Goal: Task Accomplishment & Management: Complete application form

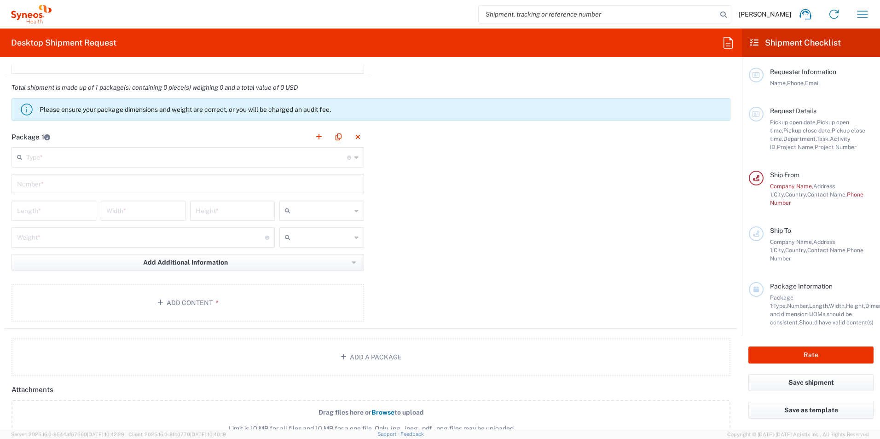
scroll to position [644, 0]
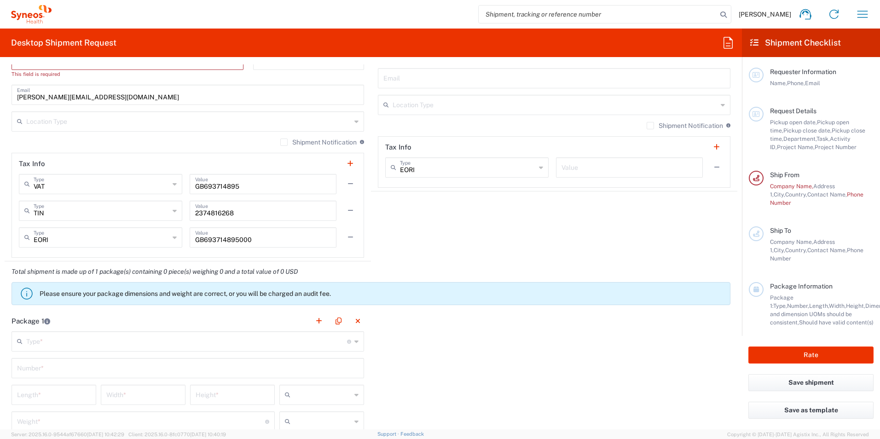
drag, startPoint x: 671, startPoint y: 6, endPoint x: 797, endPoint y: 0, distance: 126.2
click at [645, 230] on agx-shipment-stop-widget "Ship To Location [PERSON_NAME] LLC-[GEOGRAPHIC_DATA] [GEOGRAPHIC_DATA] [GEOGRAP…" at bounding box center [554, 21] width 366 height 481
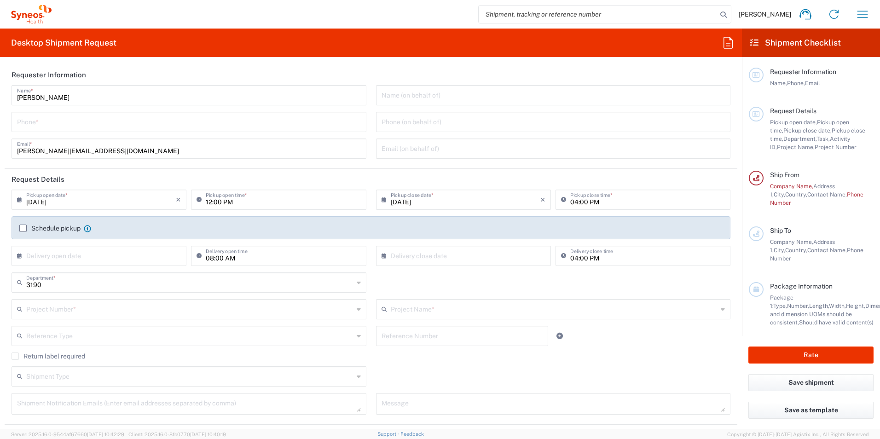
drag, startPoint x: 75, startPoint y: 121, endPoint x: 271, endPoint y: 105, distance: 196.2
click at [75, 121] on input "tel" at bounding box center [189, 121] width 344 height 16
type input "01276481068"
click at [0, 129] on html "[PERSON_NAME] Home Shipment estimator Shipment tracking Desktop shipment reques…" at bounding box center [440, 219] width 880 height 439
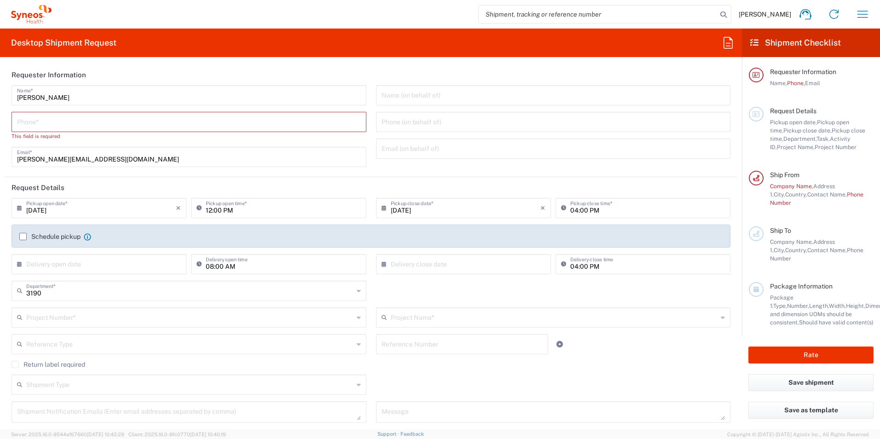
click at [42, 119] on input "tel" at bounding box center [189, 121] width 344 height 16
paste input "[PHONE_NUMBER]"
click at [84, 122] on input "[PHONE_NUMBER]" at bounding box center [189, 121] width 344 height 16
paste input "[PHONE_NUMBER]"
click at [0, 127] on html "[PERSON_NAME] Home Shipment estimator Shipment tracking Desktop shipment reques…" at bounding box center [440, 219] width 880 height 439
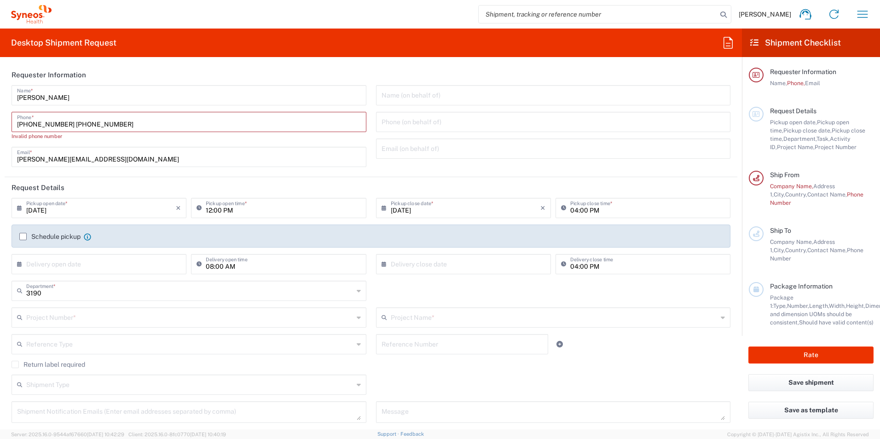
paste input "tel"
click at [49, 121] on input "[PHONE_NUMBER]" at bounding box center [189, 121] width 344 height 16
click at [32, 123] on input "[PHONE_NUMBER]" at bounding box center [189, 121] width 344 height 16
click at [113, 100] on input "[PERSON_NAME]" at bounding box center [189, 95] width 344 height 16
drag, startPoint x: 18, startPoint y: 126, endPoint x: 85, endPoint y: 108, distance: 69.0
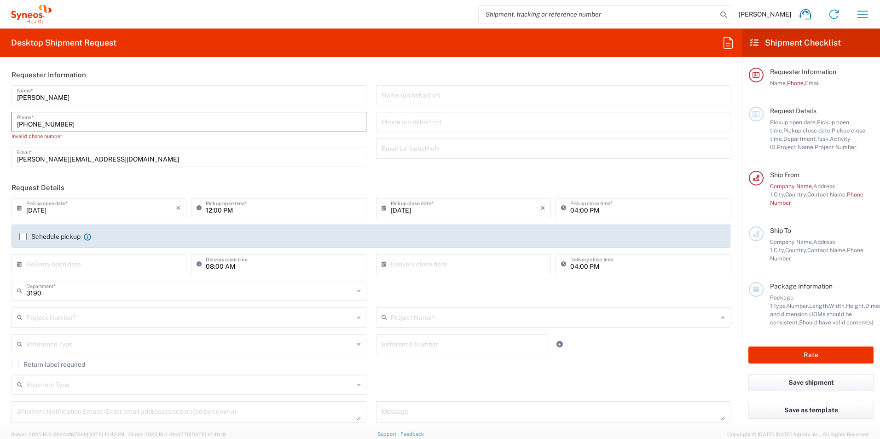
click at [20, 131] on div "[PHONE_NUMBER] Phone *" at bounding box center [189, 122] width 355 height 20
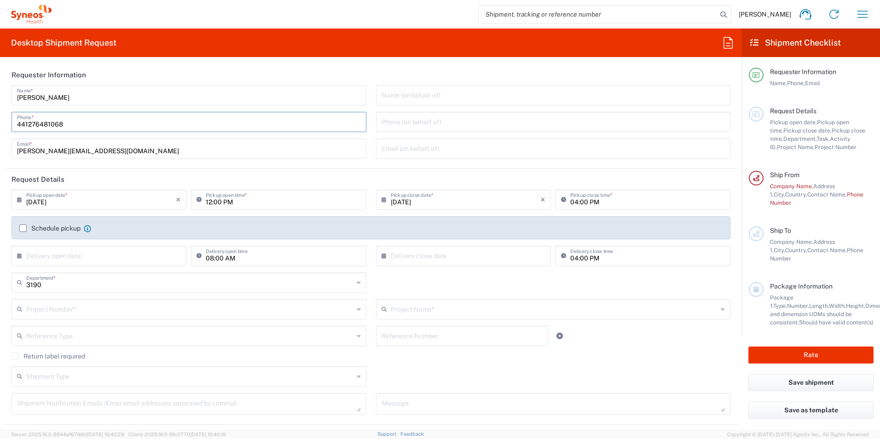
type input "441276481068"
click at [67, 258] on input "text" at bounding box center [101, 255] width 150 height 16
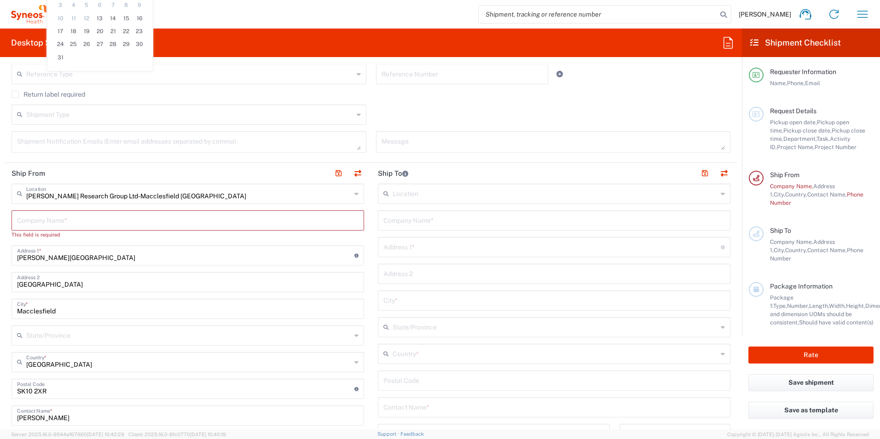
scroll to position [308, 0]
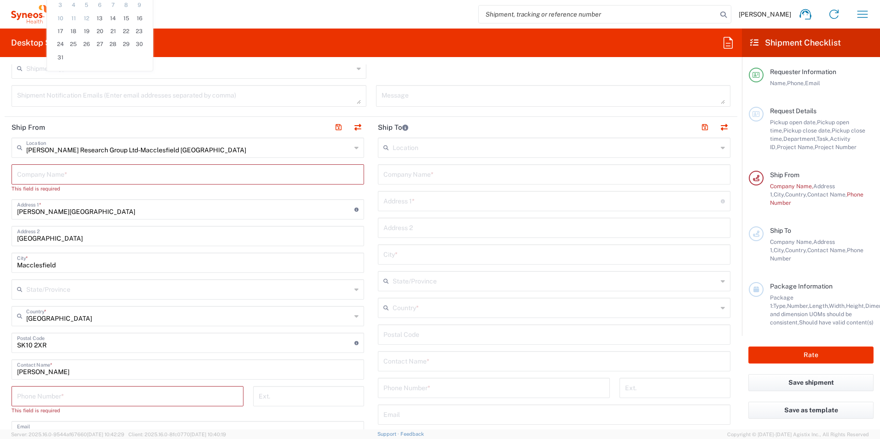
click at [101, 149] on input "[PERSON_NAME] Research Group Ltd-Macclesfield [GEOGRAPHIC_DATA]" at bounding box center [188, 147] width 325 height 16
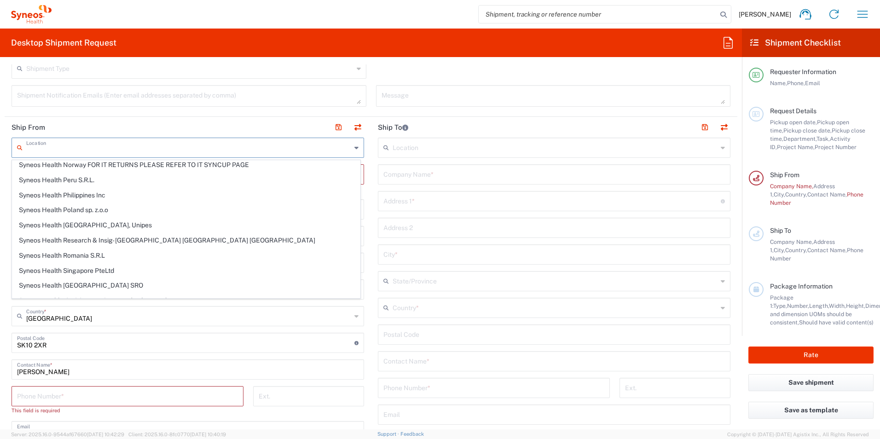
scroll to position [1380, 0]
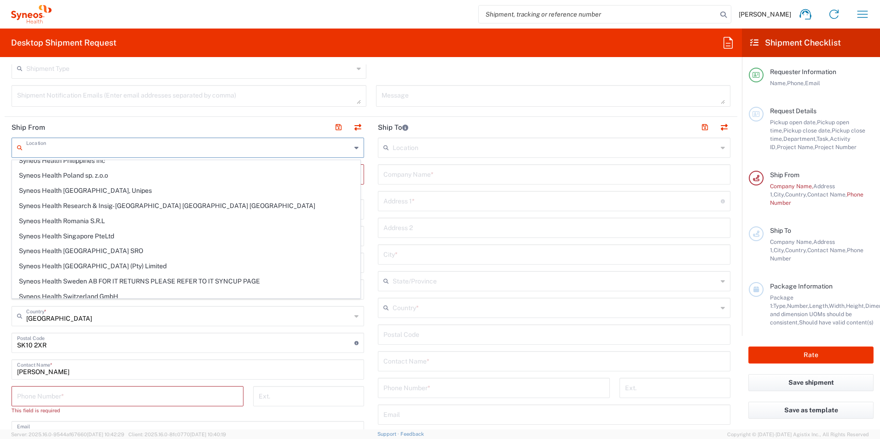
click at [371, 69] on div "Shipment Type Batch Regular" at bounding box center [371, 71] width 728 height 27
type input "[PERSON_NAME] Research Group Ltd-Macclesfield [GEOGRAPHIC_DATA]"
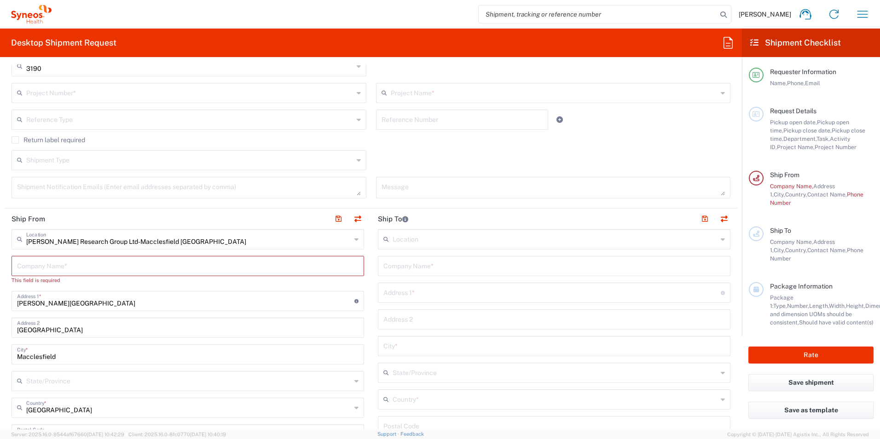
scroll to position [216, 0]
click at [103, 242] on input "text" at bounding box center [188, 239] width 325 height 16
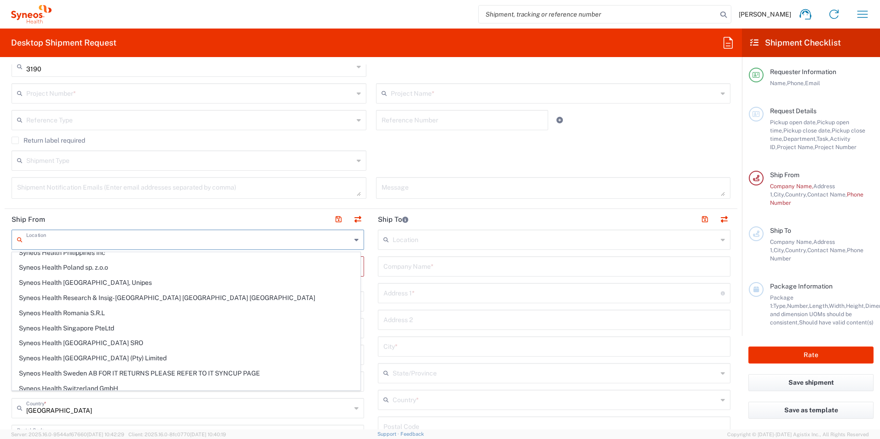
scroll to position [0, 0]
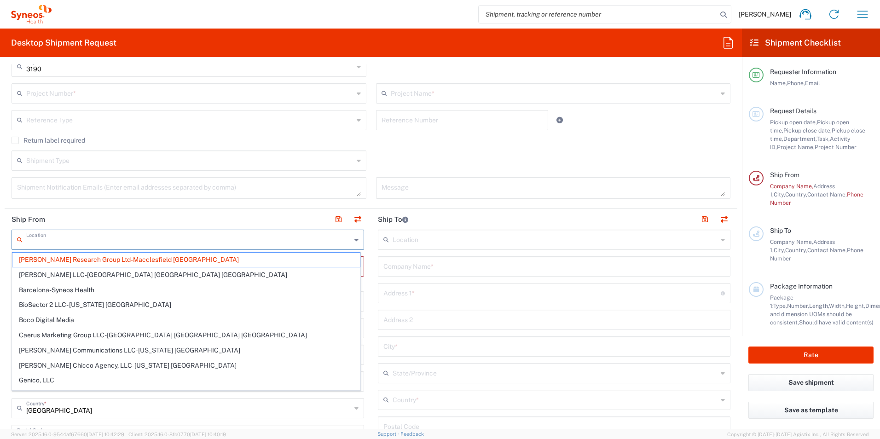
click at [135, 219] on header "Ship From" at bounding box center [188, 219] width 366 height 21
type input "[PERSON_NAME] Research Group Ltd-Macclesfield [GEOGRAPHIC_DATA]"
click at [132, 237] on input "text" at bounding box center [188, 239] width 325 height 16
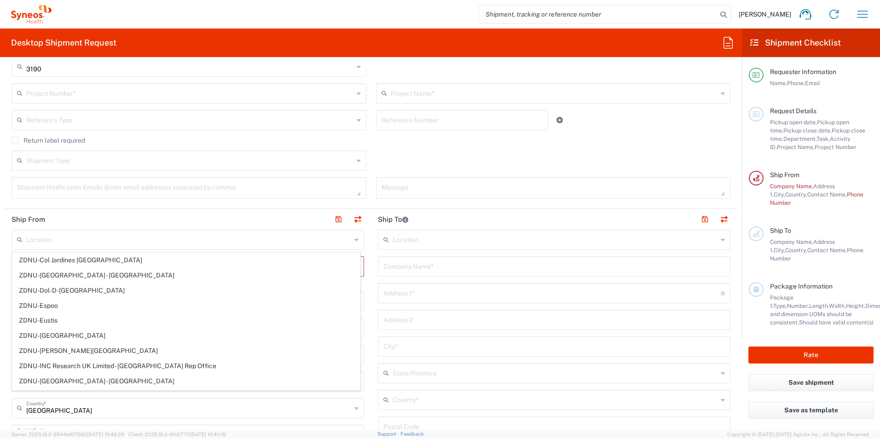
scroll to position [2020, 0]
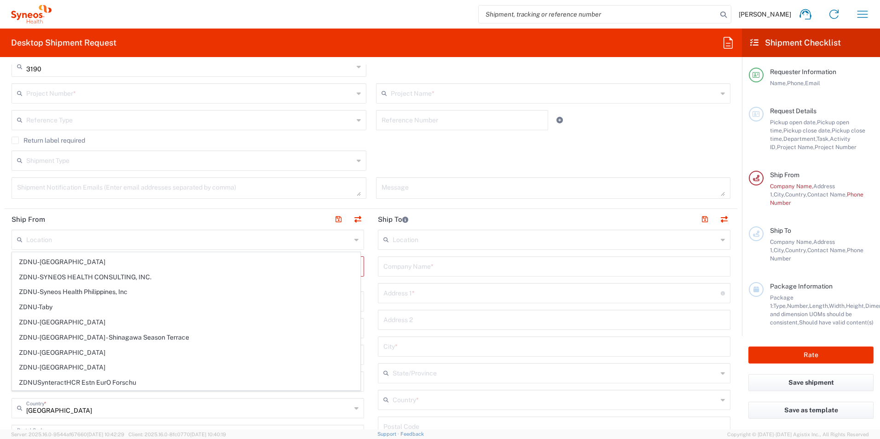
drag, startPoint x: 250, startPoint y: 213, endPoint x: 135, endPoint y: 219, distance: 115.7
click at [250, 213] on header "Ship From" at bounding box center [188, 219] width 366 height 21
type input "[PERSON_NAME] Research Group Ltd-Macclesfield [GEOGRAPHIC_DATA]"
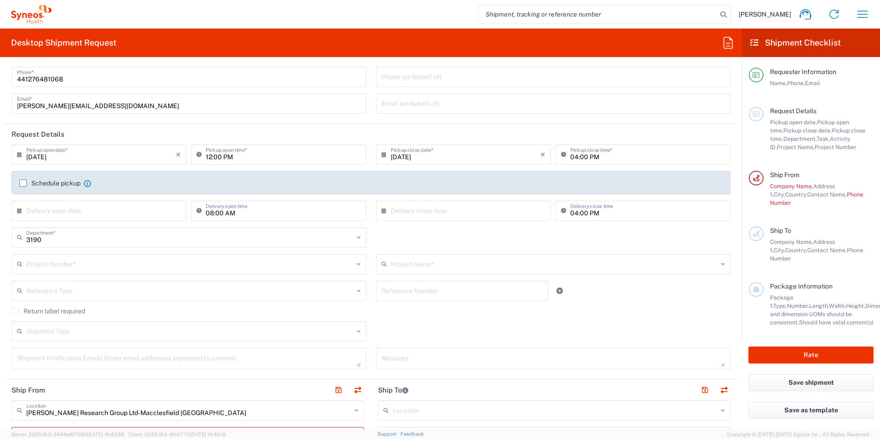
scroll to position [32, 0]
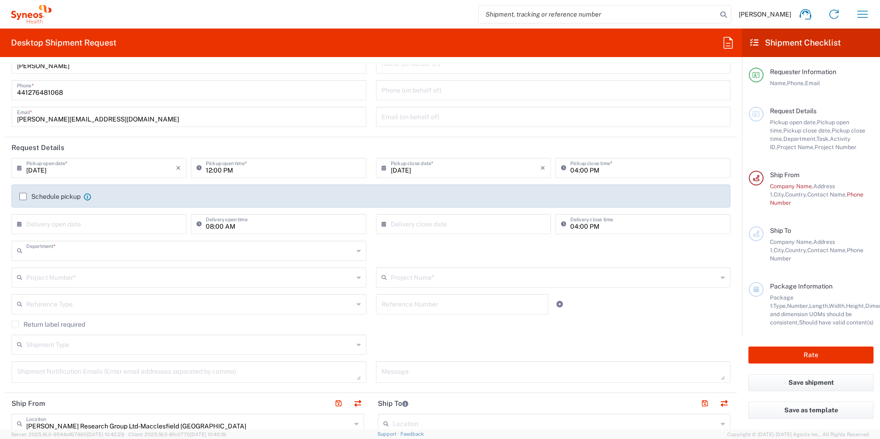
click at [202, 250] on input "text" at bounding box center [189, 250] width 327 height 16
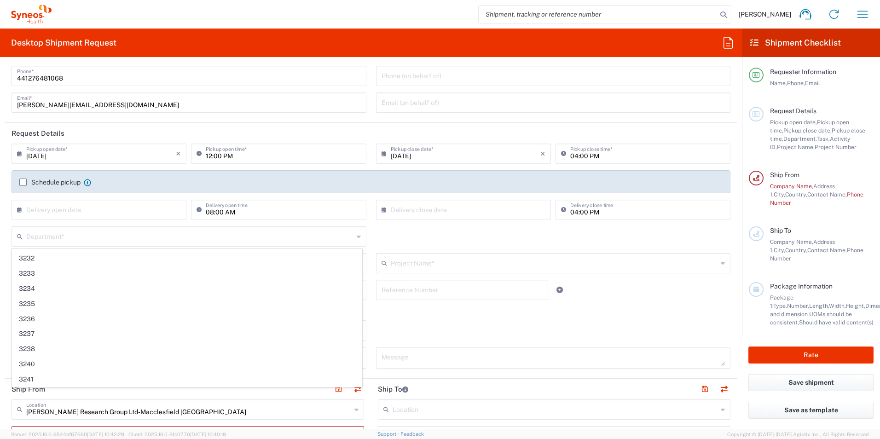
click at [403, 239] on div "Department * 3190 3000 3100 3109 3110 3111 3112 3125 3130 3135 3136 3150 3155 3…" at bounding box center [371, 239] width 728 height 27
type input "3190"
click at [206, 262] on input "text" at bounding box center [189, 262] width 327 height 16
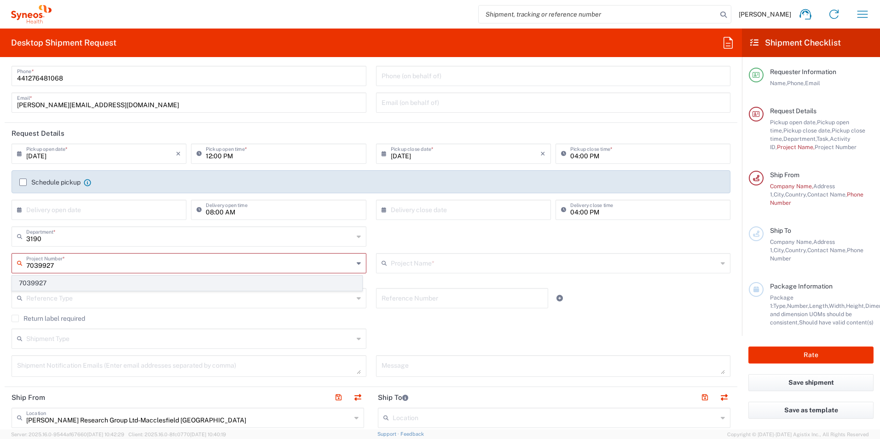
type input "7039927"
click at [120, 279] on span "7039927" at bounding box center [186, 283] width 349 height 14
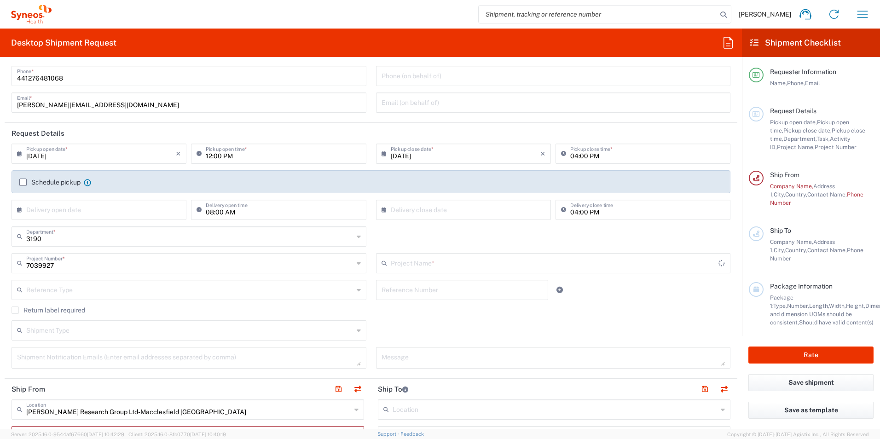
type input "802-ITA-004"
click at [119, 294] on input "text" at bounding box center [189, 289] width 327 height 16
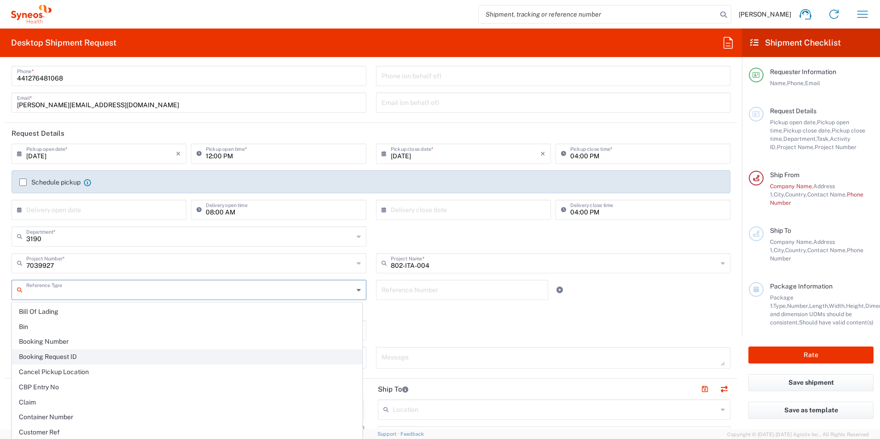
scroll to position [92, 0]
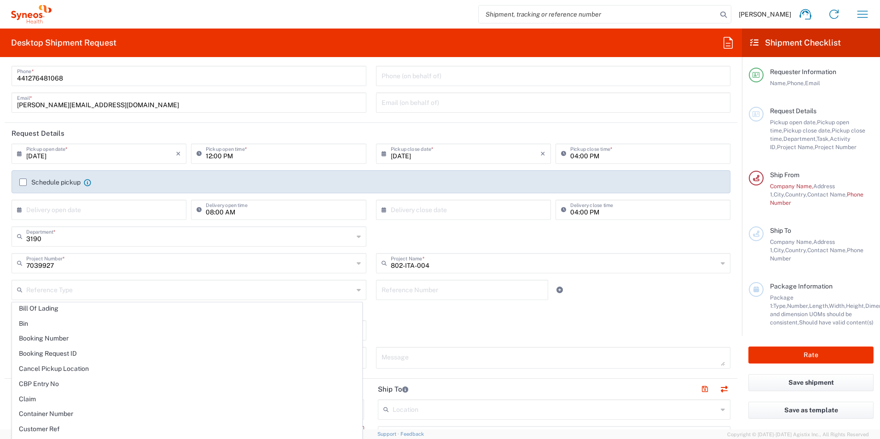
click at [445, 309] on agx-checkbox-control "Return label required" at bounding box center [371, 309] width 719 height 7
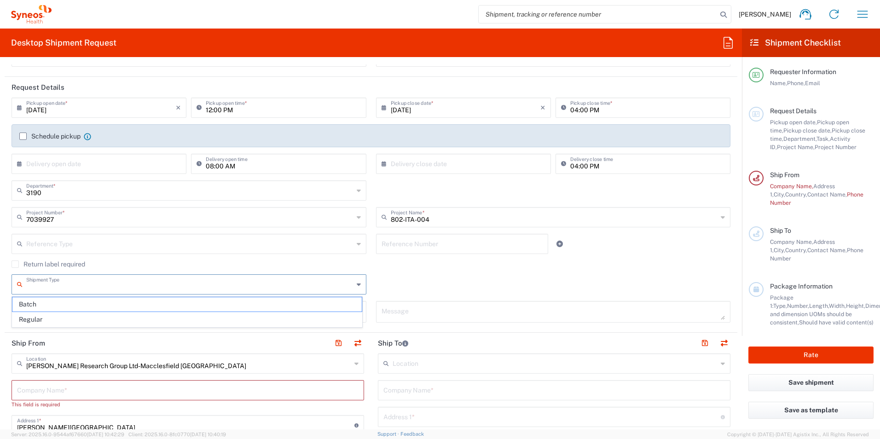
click at [217, 290] on input "text" at bounding box center [189, 284] width 327 height 16
click at [400, 289] on div "Shipment Type Batch Regular" at bounding box center [371, 287] width 728 height 27
click at [469, 250] on input "text" at bounding box center [462, 243] width 162 height 16
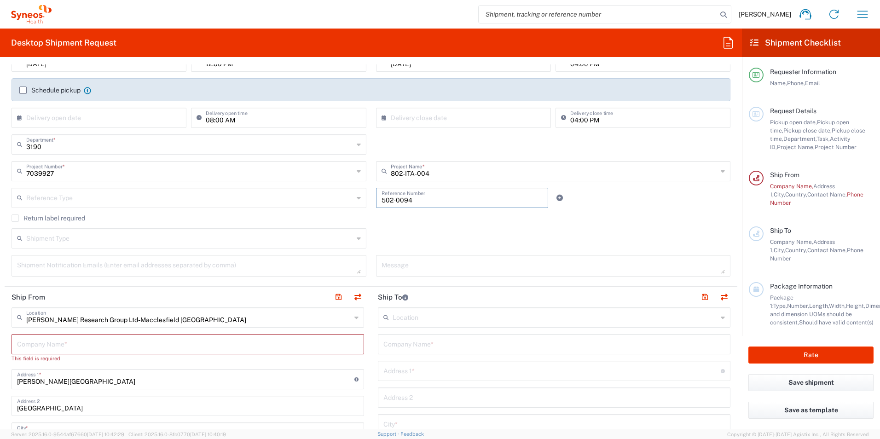
type input "502-0094"
click at [466, 244] on div "Shipment Type Batch Regular" at bounding box center [371, 241] width 728 height 27
drag, startPoint x: 75, startPoint y: 243, endPoint x: 460, endPoint y: 246, distance: 385.2
click at [75, 243] on input "text" at bounding box center [189, 238] width 327 height 16
click at [461, 240] on div "Shipment Type Batch Regular" at bounding box center [371, 241] width 728 height 27
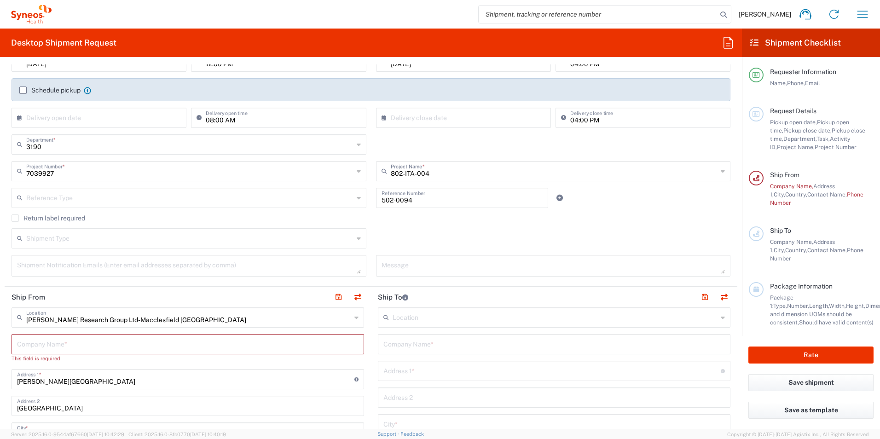
click at [616, 218] on agx-checkbox-control "Return label required" at bounding box center [371, 217] width 719 height 7
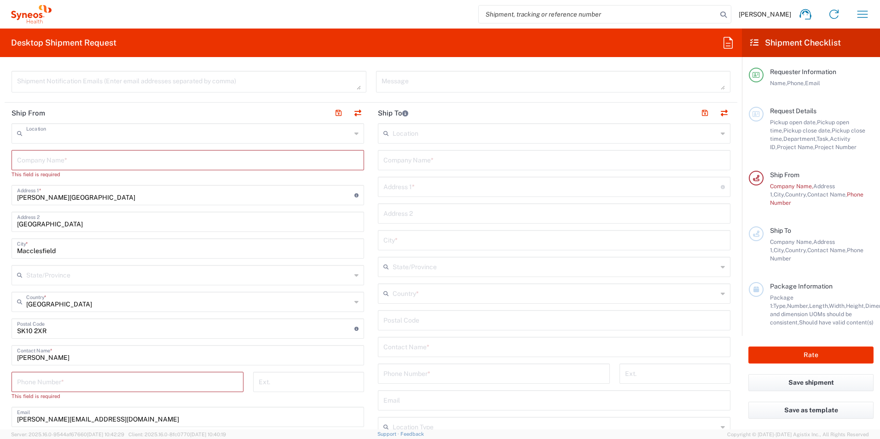
scroll to position [0, 0]
click at [134, 135] on input "text" at bounding box center [188, 133] width 325 height 16
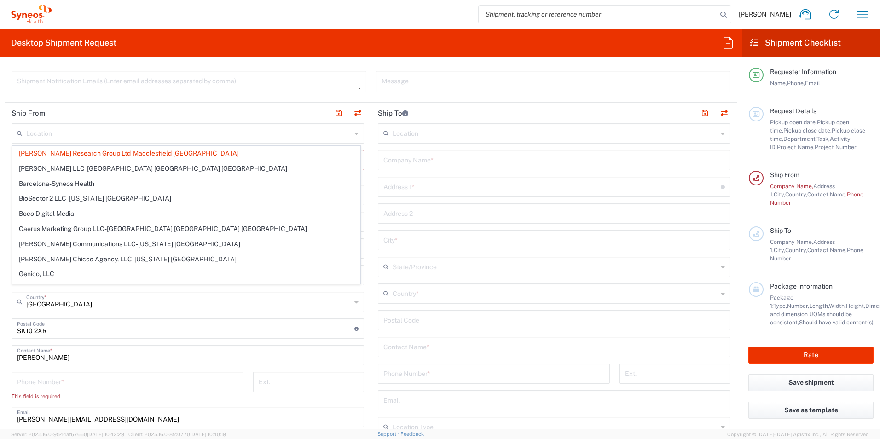
click at [298, 106] on header "Ship From" at bounding box center [188, 113] width 366 height 21
type input "[PERSON_NAME] Research Group Ltd-Macclesfield [GEOGRAPHIC_DATA]"
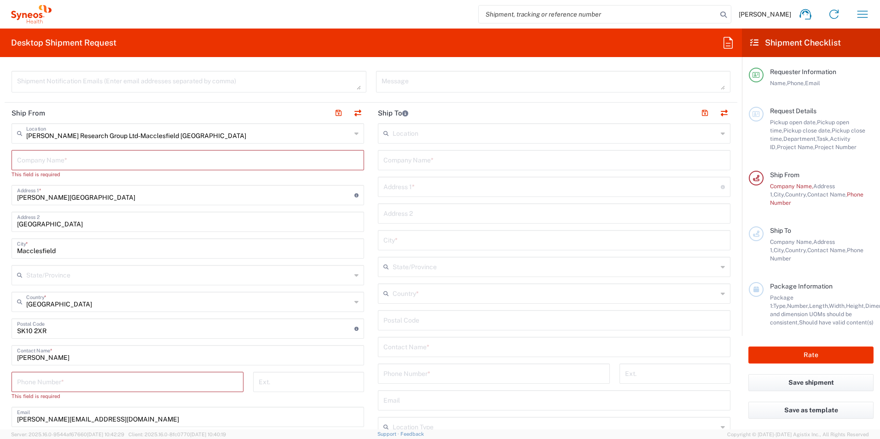
click at [481, 115] on header "Ship To" at bounding box center [554, 113] width 366 height 21
click at [98, 202] on input "[PERSON_NAME][GEOGRAPHIC_DATA]" at bounding box center [185, 194] width 337 height 16
type input "[PERSON_NAME][GEOGRAPHIC_DATA]"
click at [150, 199] on input "[PERSON_NAME][GEOGRAPHIC_DATA]" at bounding box center [185, 194] width 337 height 16
drag, startPoint x: 68, startPoint y: 183, endPoint x: -2, endPoint y: 183, distance: 69.9
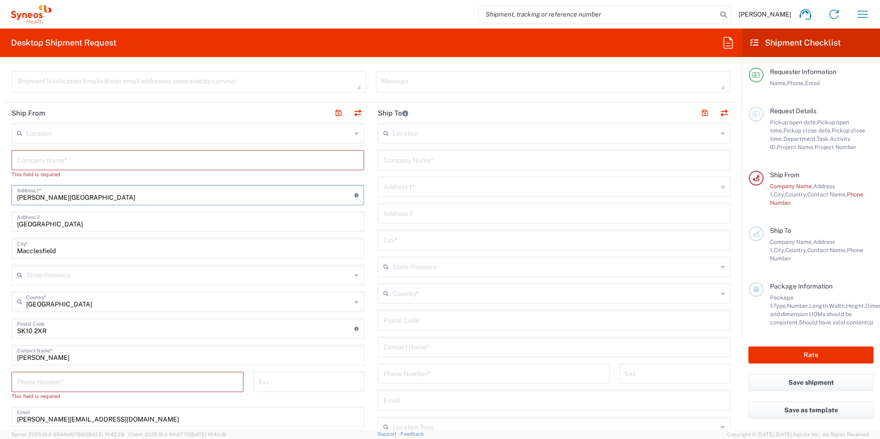
click at [0, 183] on html "[PERSON_NAME] Home Shipment estimator Shipment tracking Desktop shipment reques…" at bounding box center [440, 219] width 880 height 439
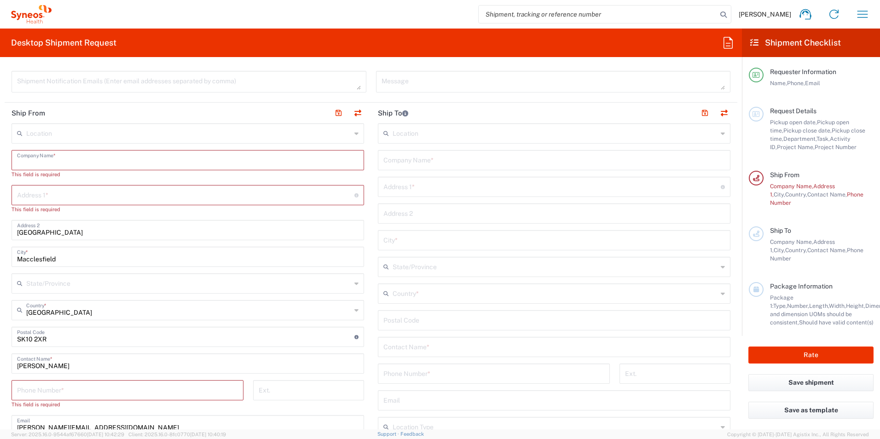
click at [56, 162] on input "text" at bounding box center [187, 159] width 341 height 16
